Goal: Task Accomplishment & Management: Use online tool/utility

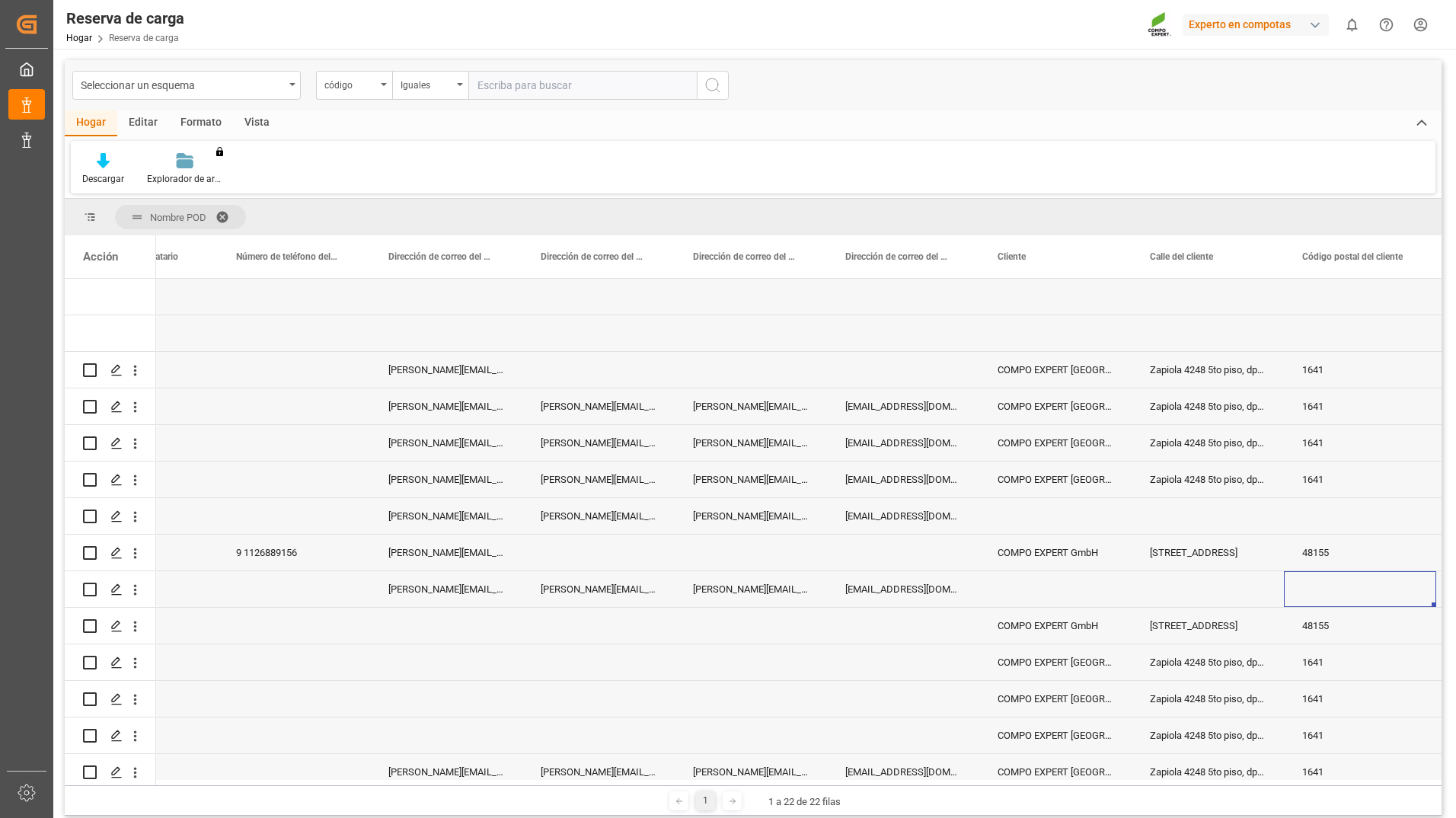
scroll to position [0, 9533]
